Goal: Information Seeking & Learning: Learn about a topic

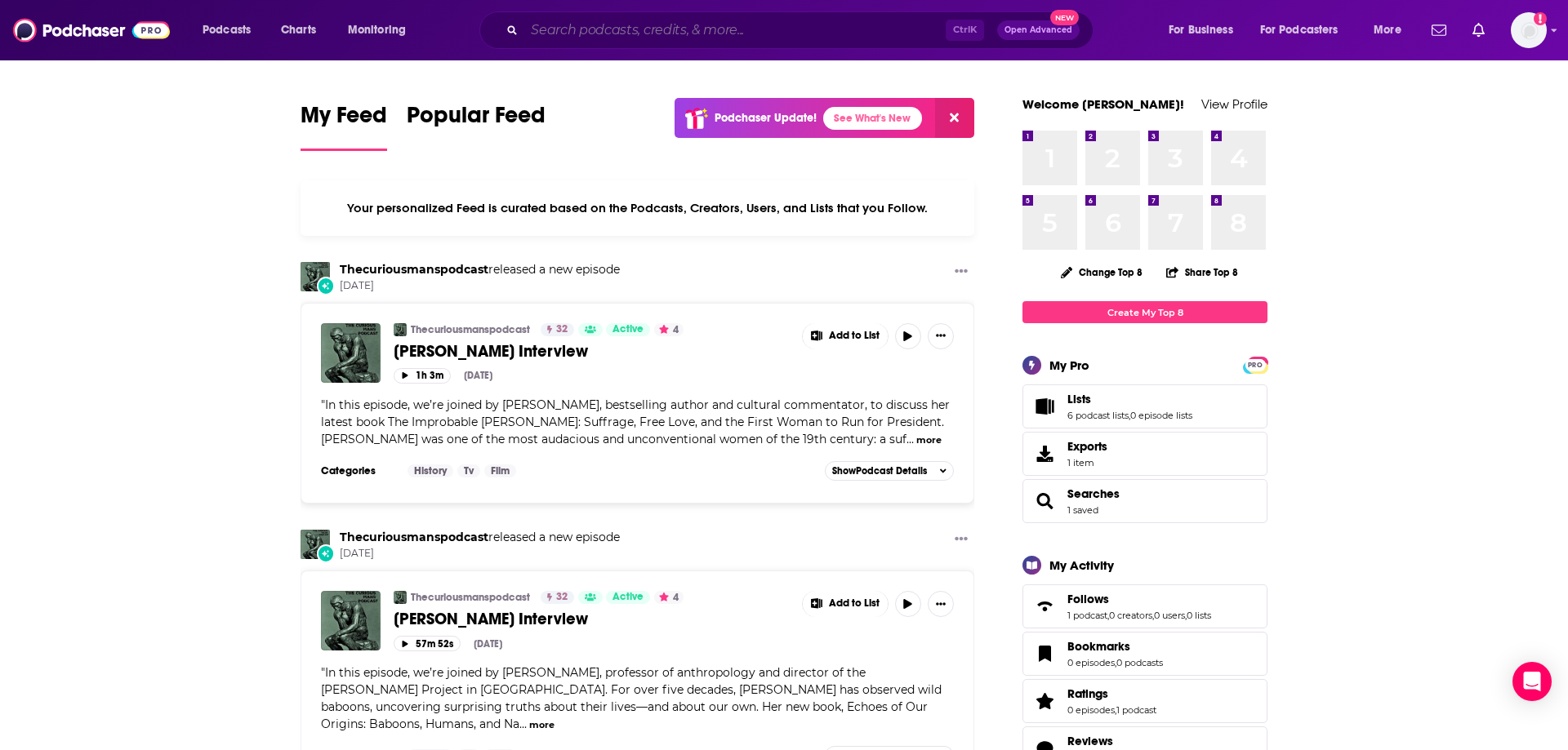
click at [691, 18] on input "Search podcasts, credits, & more..." at bounding box center [735, 30] width 421 height 26
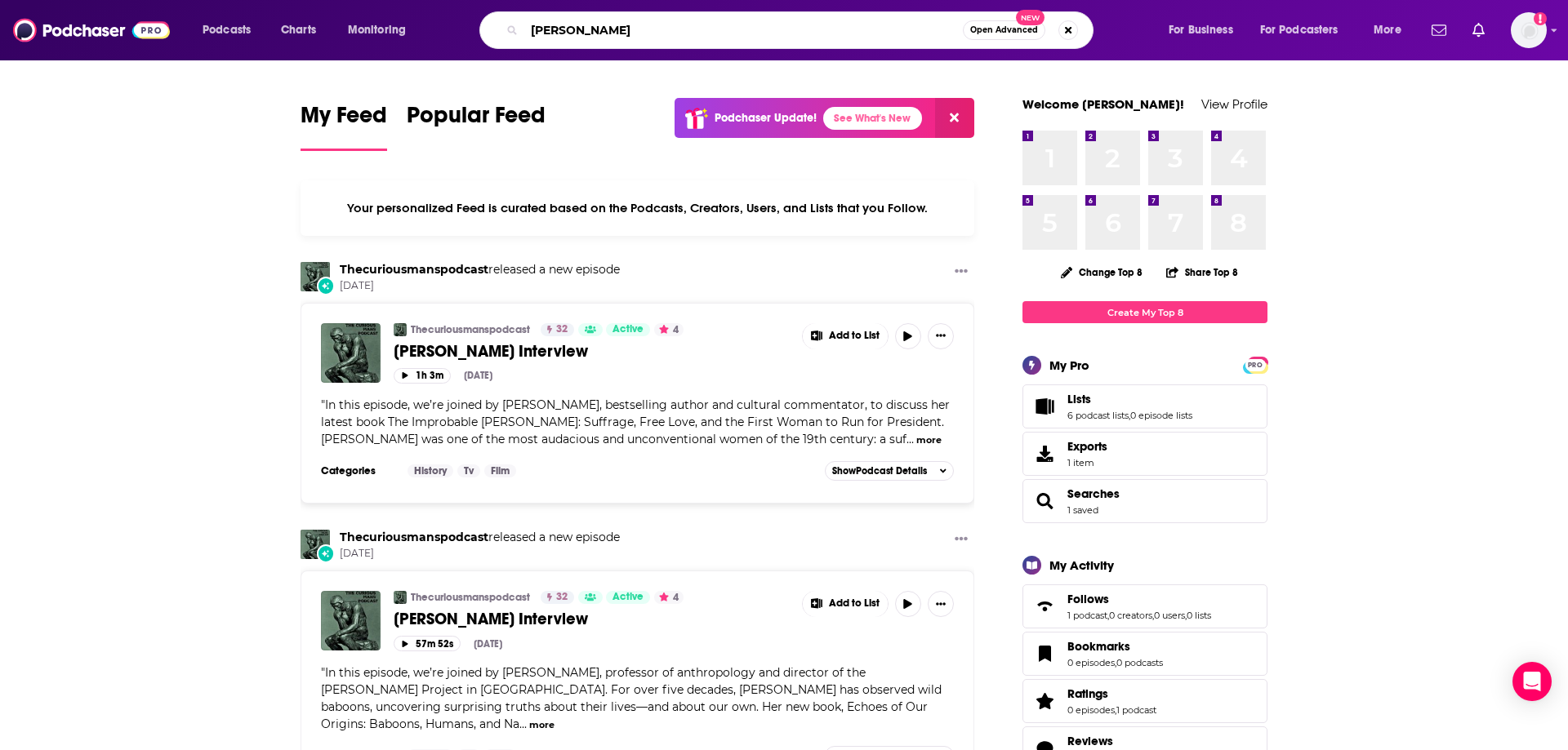
type input "[PERSON_NAME]"
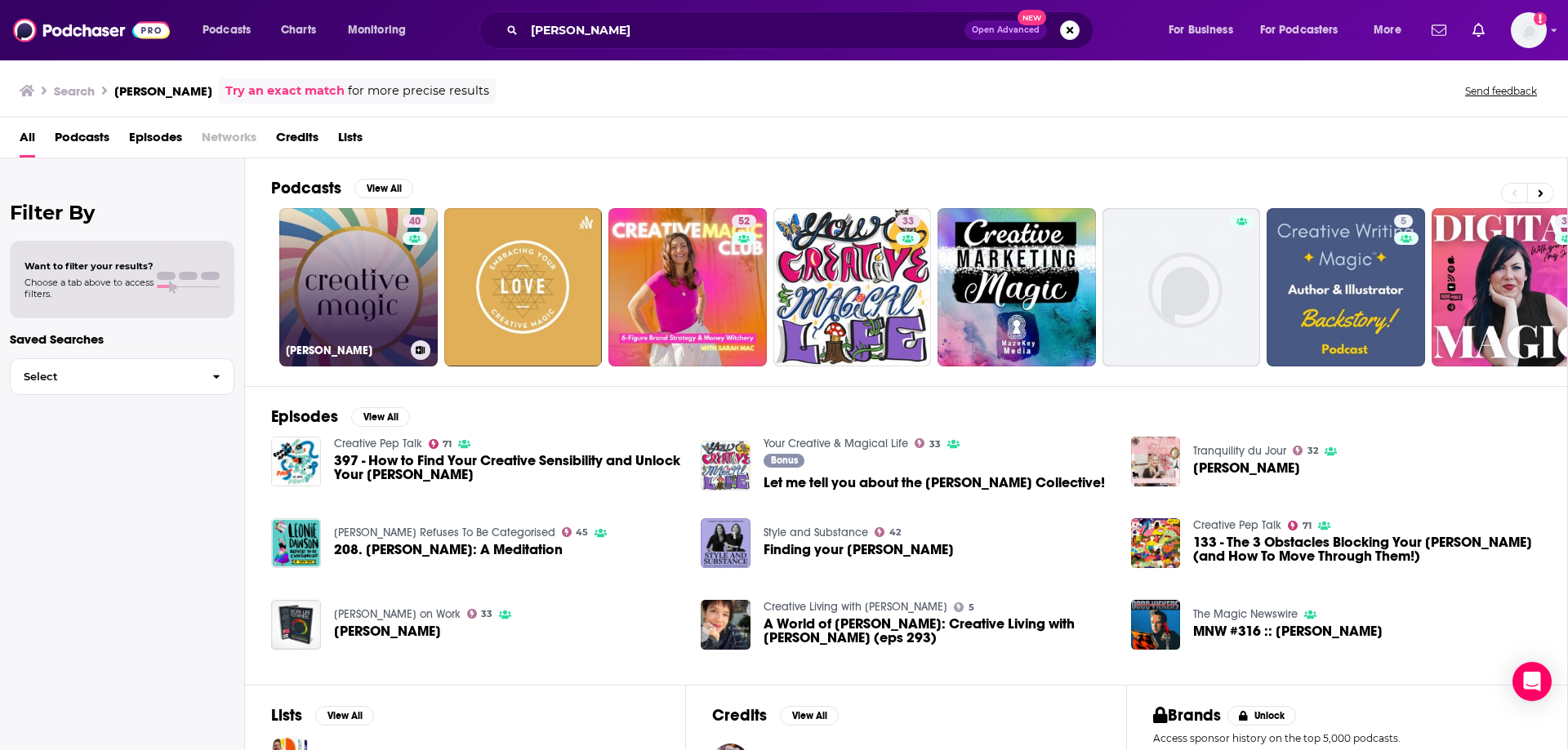
click at [364, 261] on link "40 [PERSON_NAME]" at bounding box center [358, 287] width 159 height 159
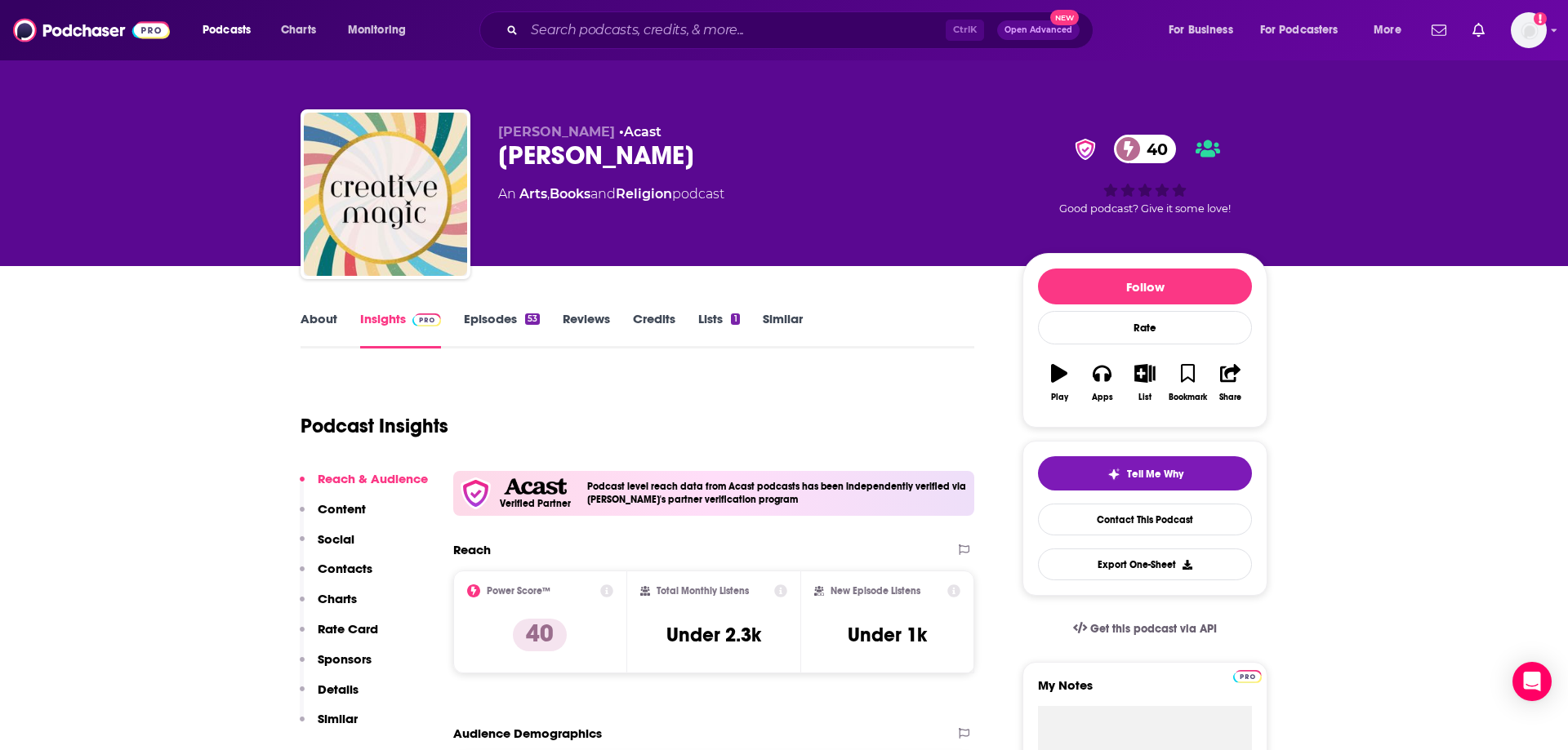
click at [1029, 28] on span "Open Advanced" at bounding box center [1038, 29] width 68 height 8
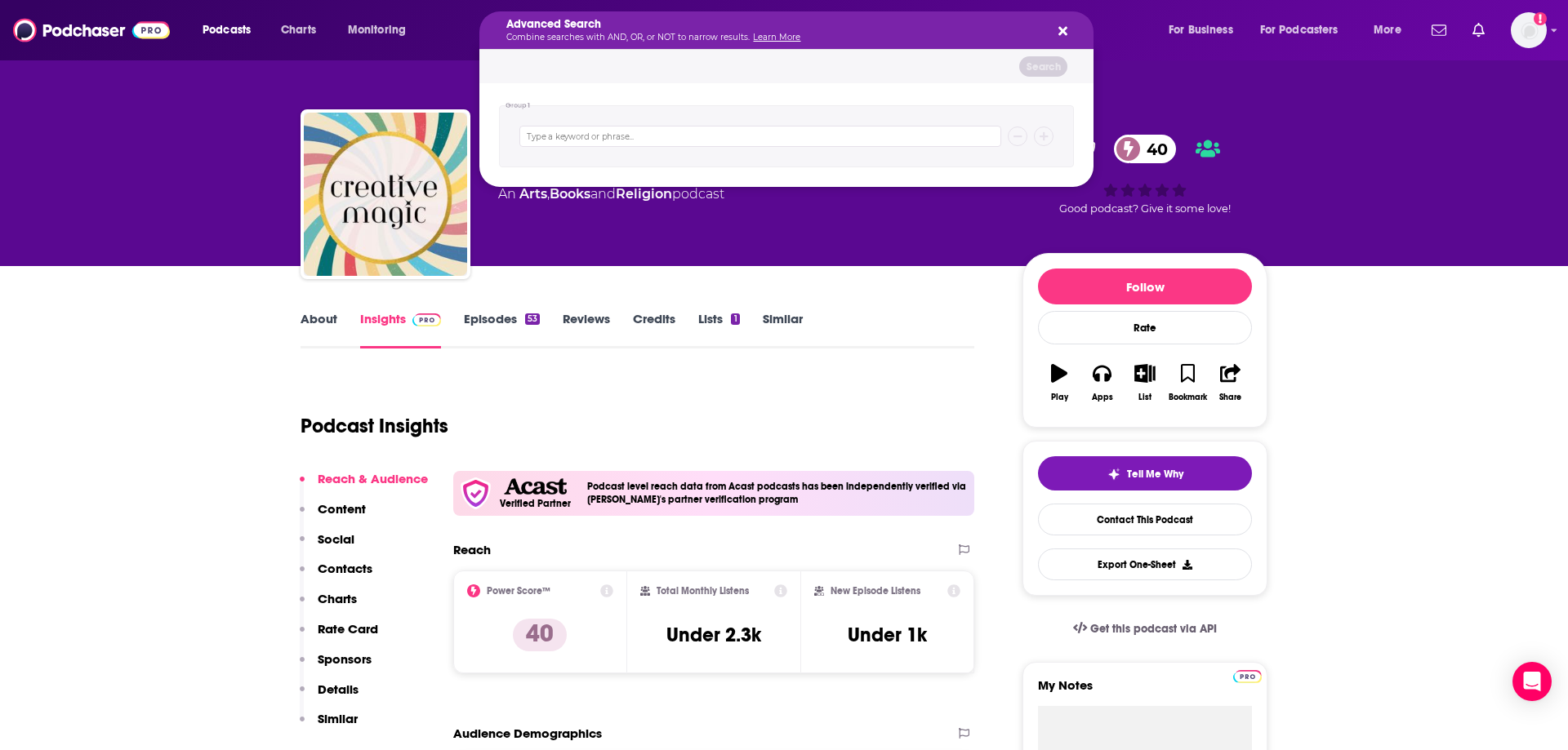
click at [1088, 32] on div "Advanced Search Combine searches with AND, OR, or NOT to narrow results. Learn …" at bounding box center [787, 29] width 614 height 37
click at [1040, 31] on div "Advanced Search Combine searches with AND, OR, or NOT to narrow results. Learn …" at bounding box center [774, 30] width 534 height 23
click at [1053, 26] on div "Advanced Search Combine searches with AND, OR, or NOT to narrow results. Learn …" at bounding box center [787, 29] width 614 height 37
click at [1059, 27] on icon "Search podcasts, credits, & more..." at bounding box center [1062, 30] width 9 height 13
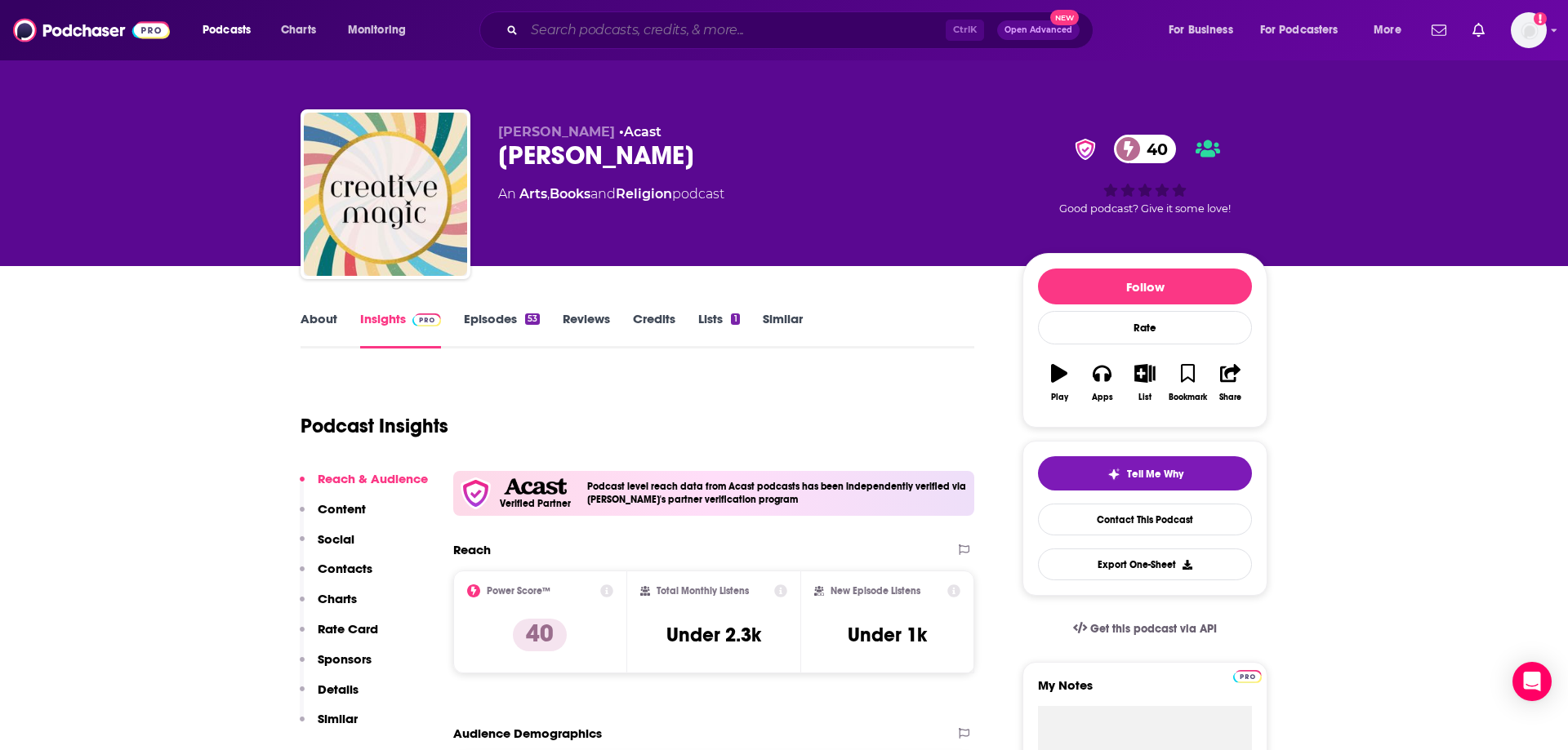
click at [902, 29] on input "Search podcasts, credits, & more..." at bounding box center [735, 30] width 421 height 26
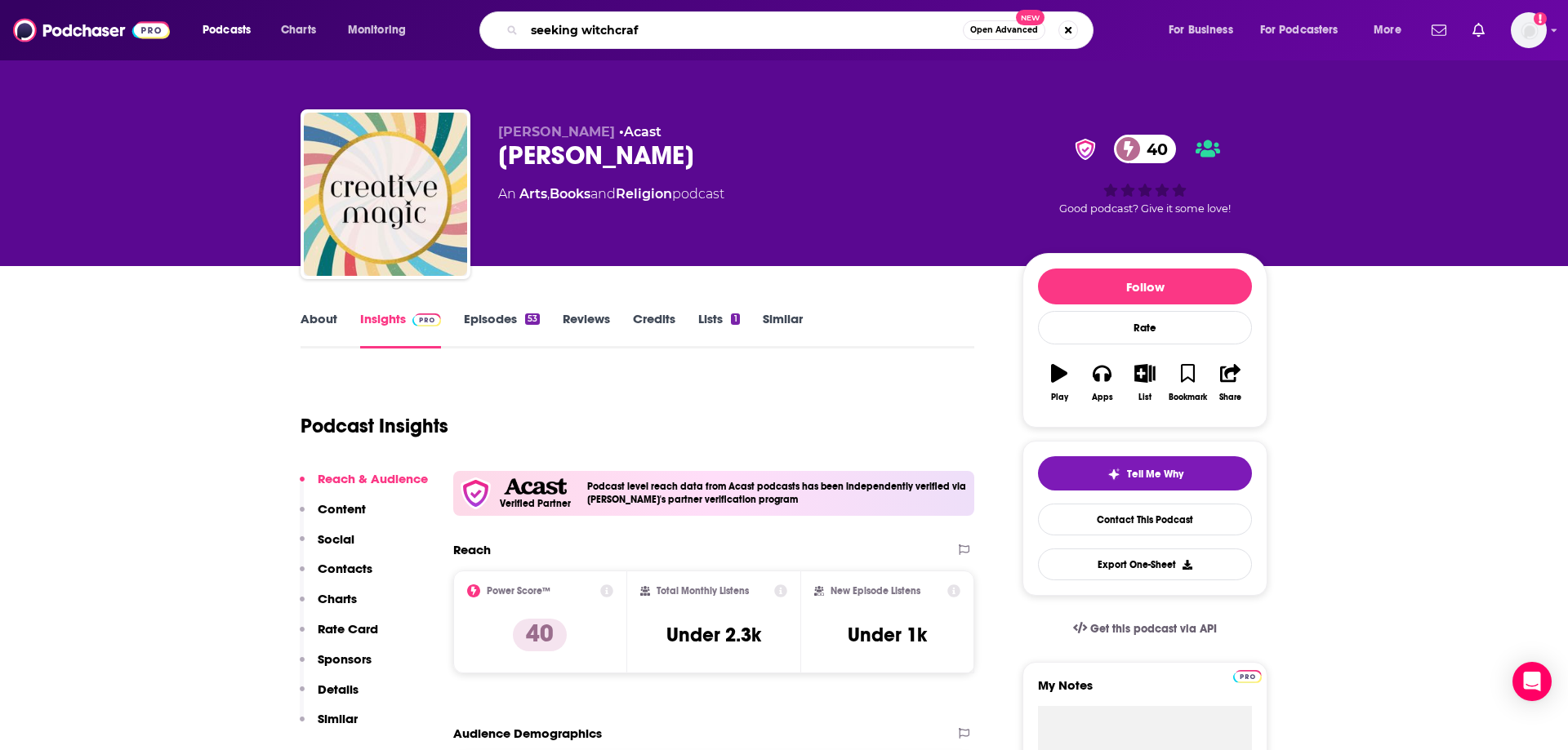
type input "seeking [DEMOGRAPHIC_DATA]"
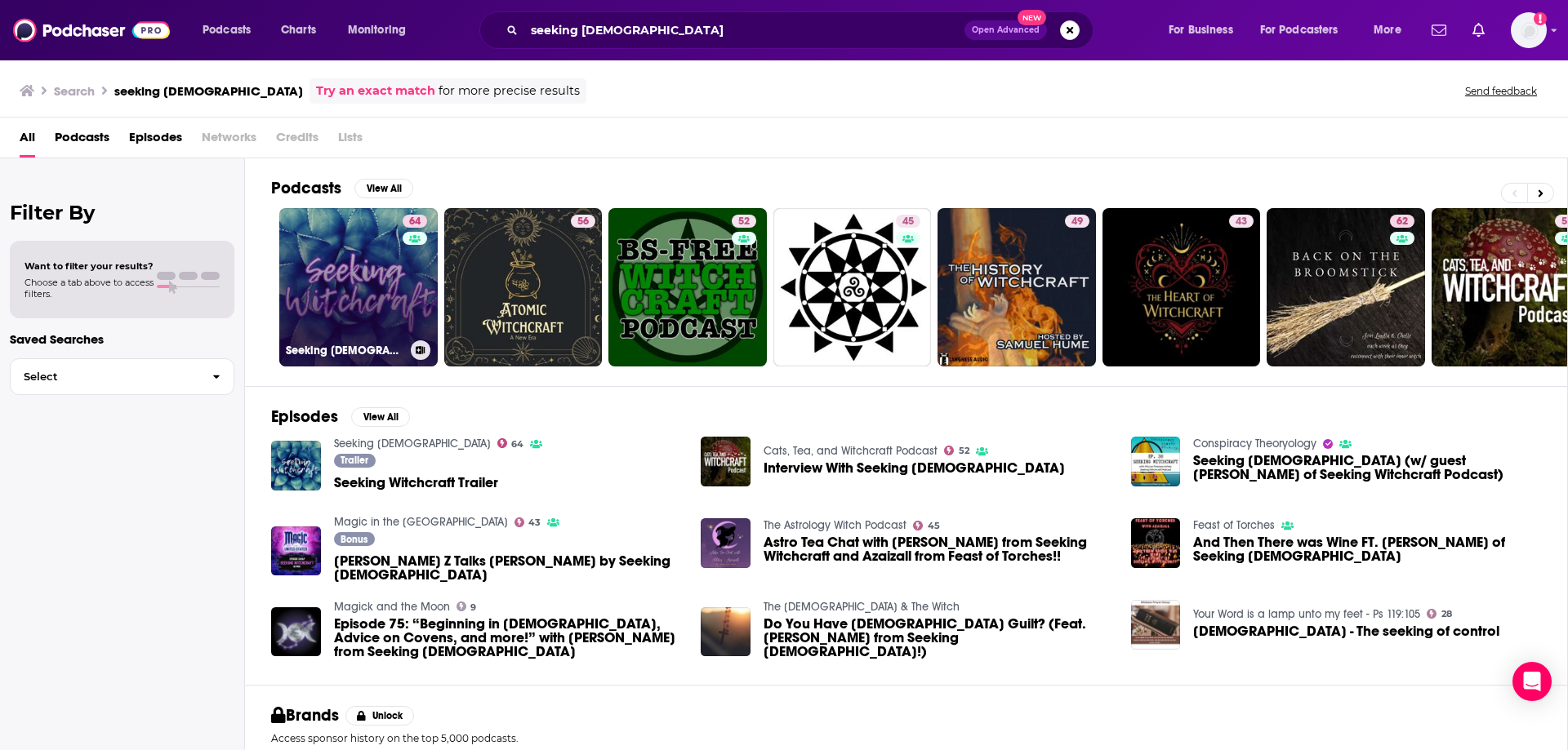
click at [393, 277] on link "64 Seeking [DEMOGRAPHIC_DATA]" at bounding box center [358, 287] width 159 height 159
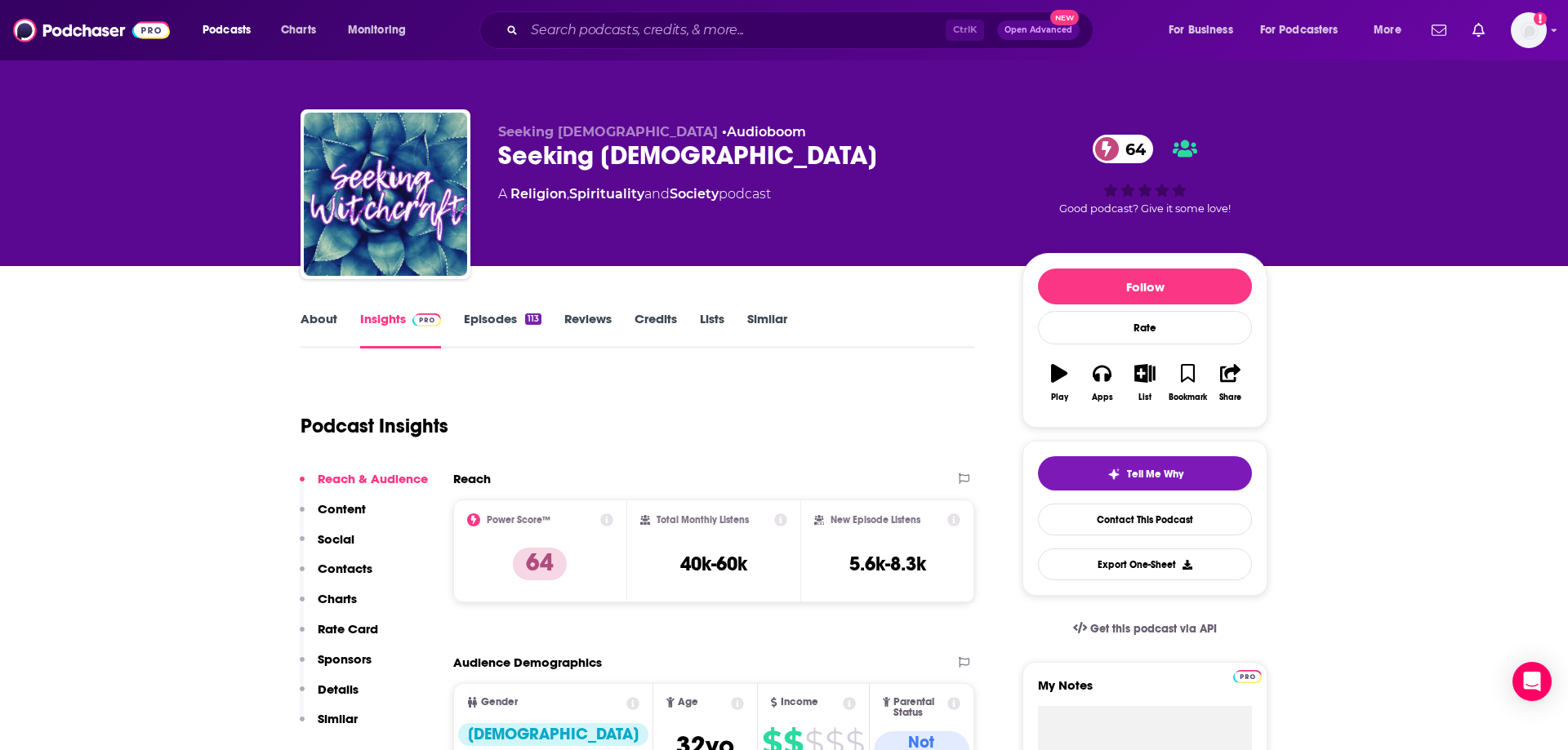
click at [322, 323] on link "About" at bounding box center [318, 329] width 36 height 37
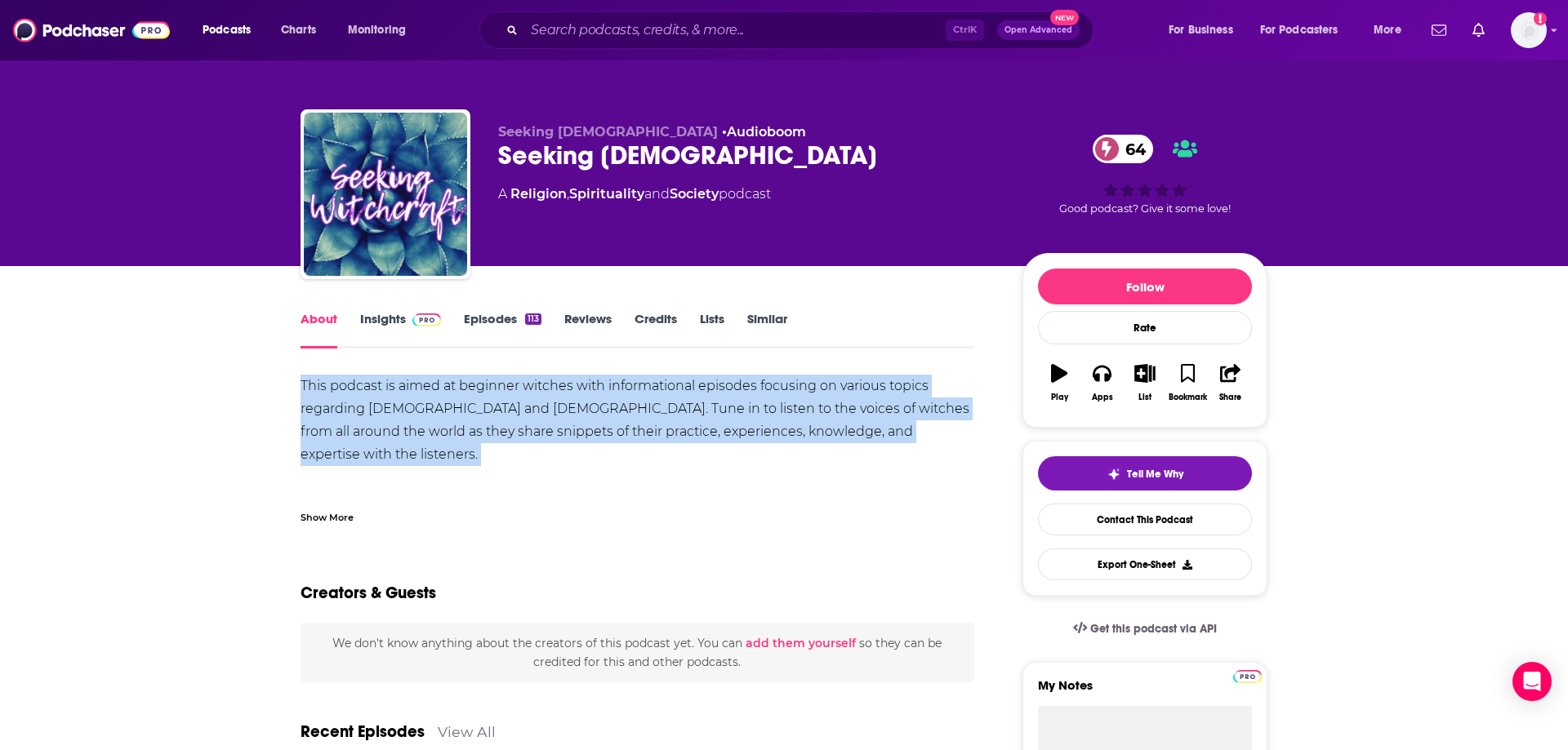
drag, startPoint x: 301, startPoint y: 385, endPoint x: 827, endPoint y: 446, distance: 529.5
click at [829, 445] on div "This podcast is aimed at beginner witches with informational episodes focusing …" at bounding box center [637, 512] width 674 height 274
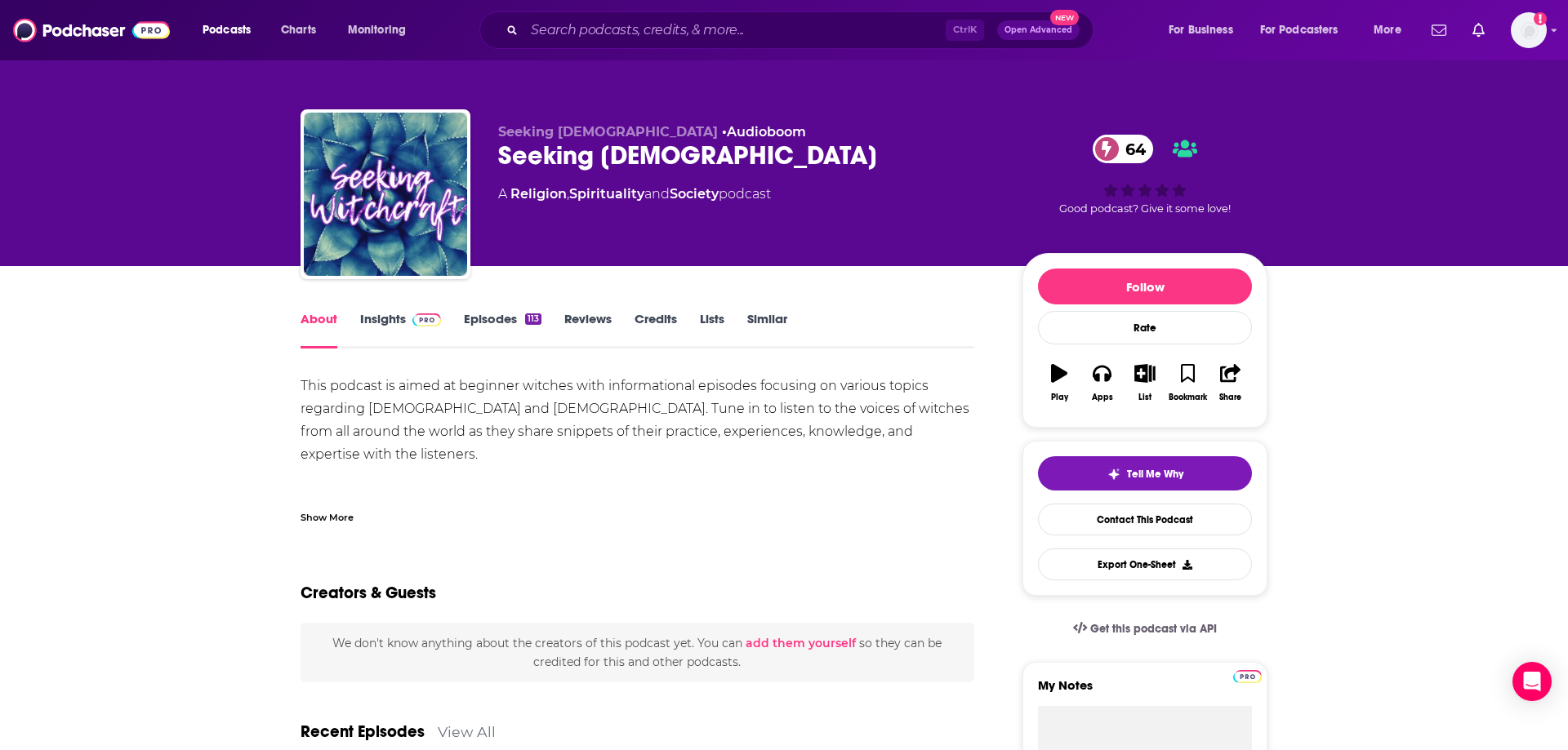
click at [339, 514] on div "Show More" at bounding box center [326, 517] width 53 height 16
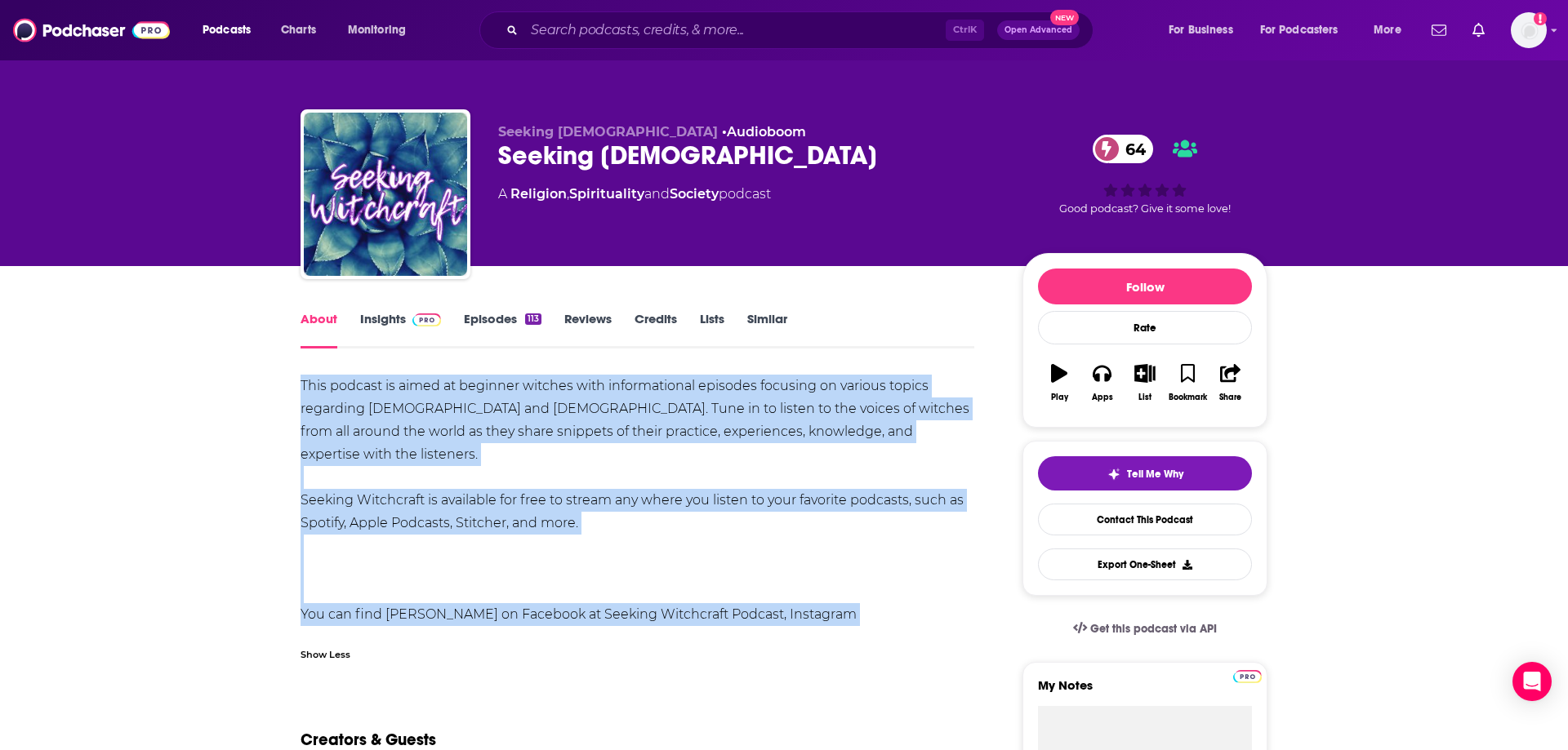
drag, startPoint x: 310, startPoint y: 381, endPoint x: 859, endPoint y: 618, distance: 598.0
click at [859, 618] on div "This podcast is aimed at beginner witches with informational episodes focusing …" at bounding box center [637, 512] width 674 height 274
copy div "This podcast is aimed at beginner witches with informational episodes focusing …"
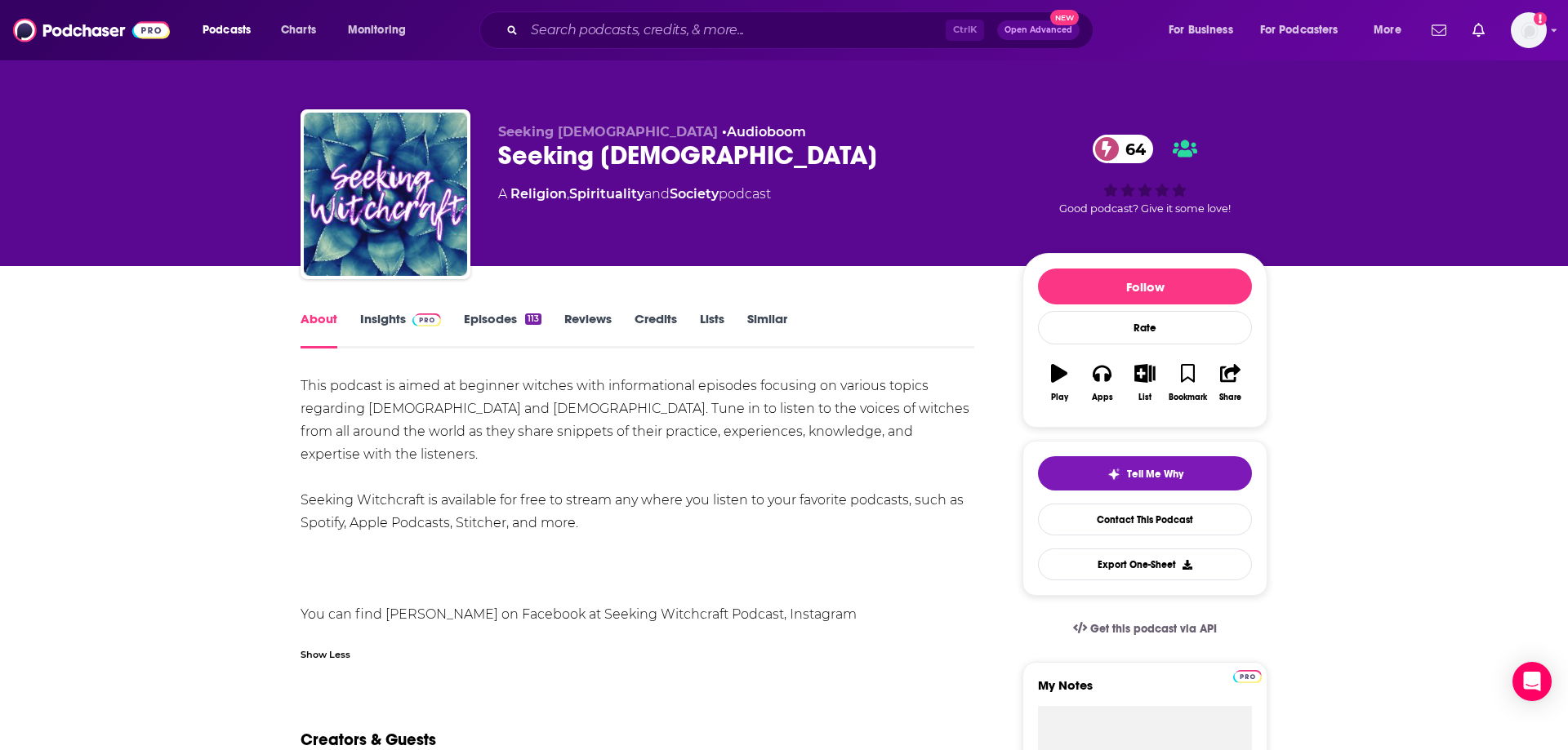
click at [375, 317] on link "Insights" at bounding box center [400, 329] width 81 height 37
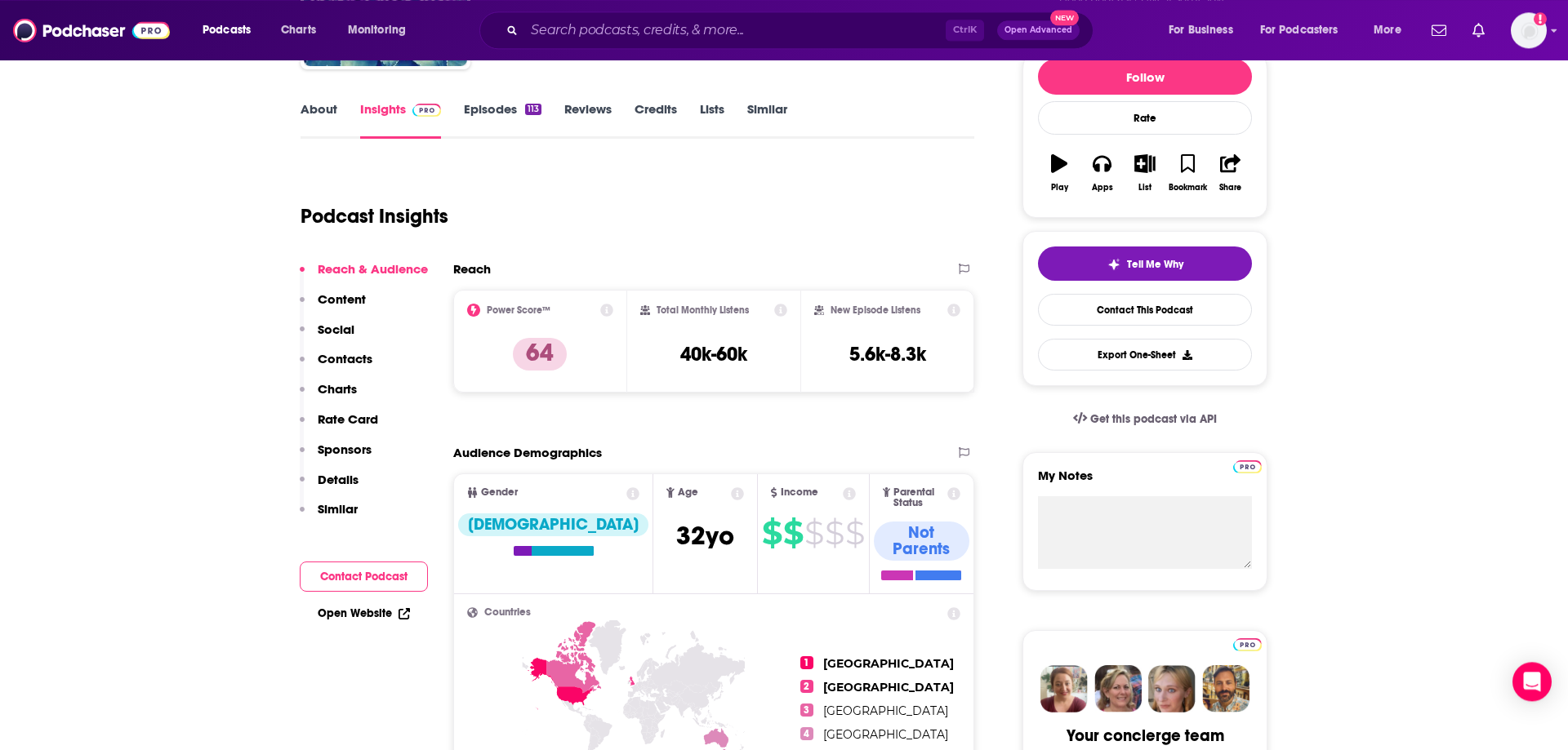
scroll to position [166, 0]
